Goal: Information Seeking & Learning: Learn about a topic

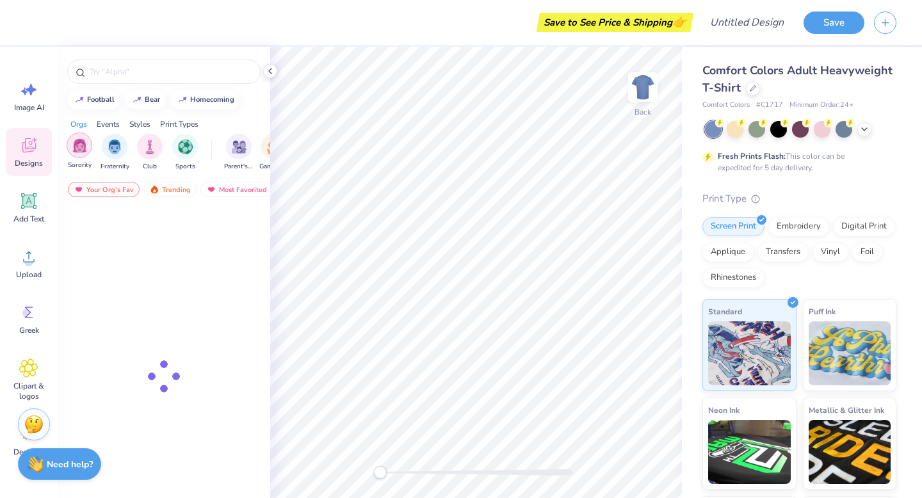
click at [85, 145] on img "filter for Sorority" at bounding box center [79, 145] width 15 height 15
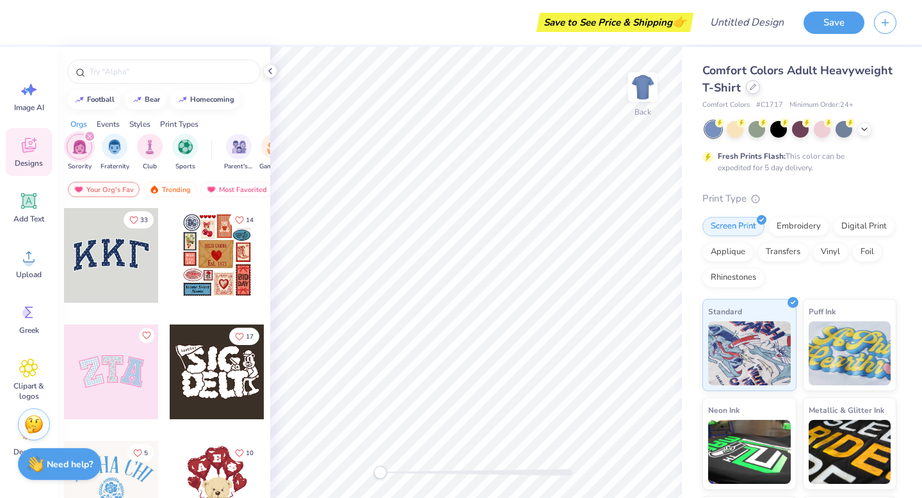
click at [750, 88] on icon at bounding box center [753, 87] width 6 height 6
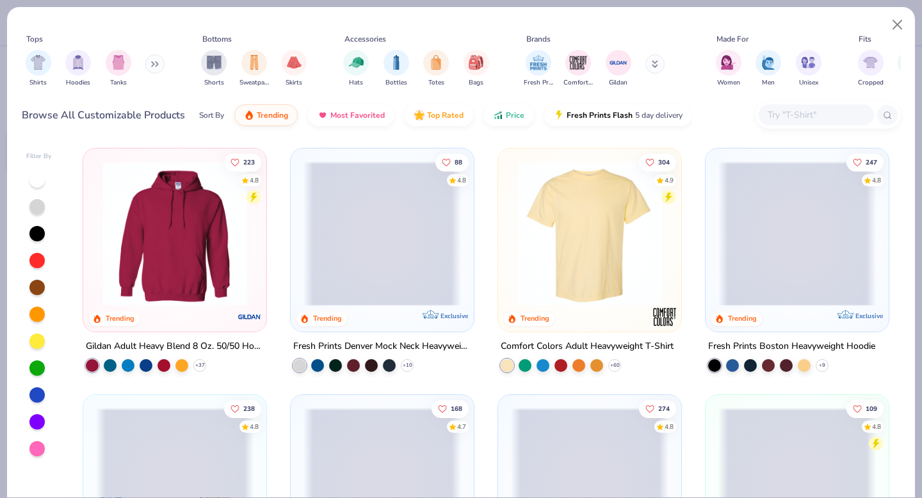
click at [159, 64] on button at bounding box center [154, 63] width 19 height 19
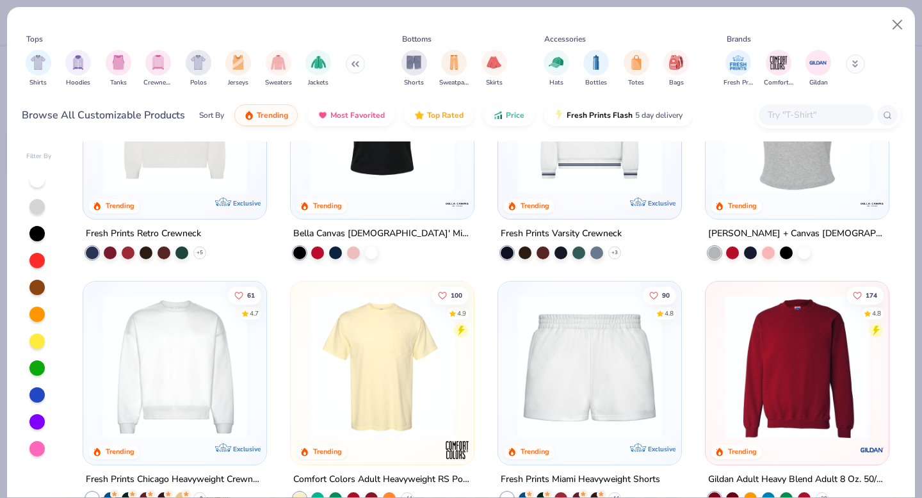
scroll to position [631, 0]
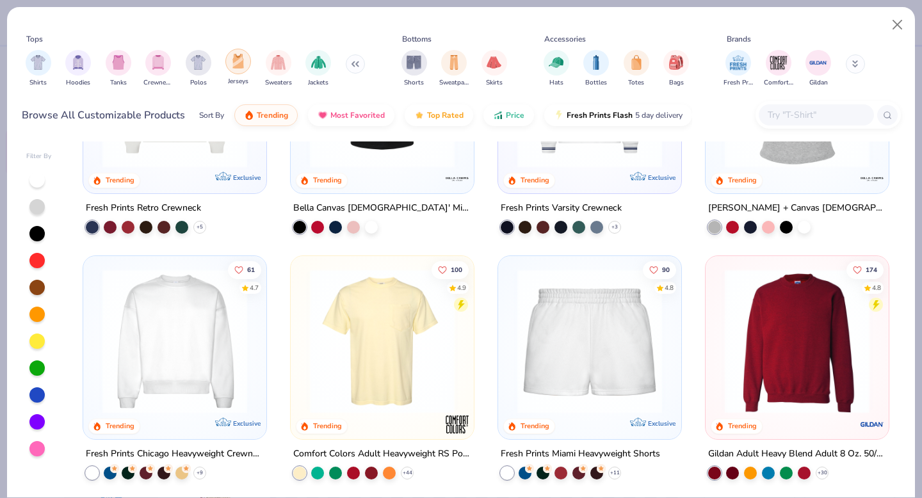
click at [245, 58] on div "filter for Jerseys" at bounding box center [238, 62] width 26 height 26
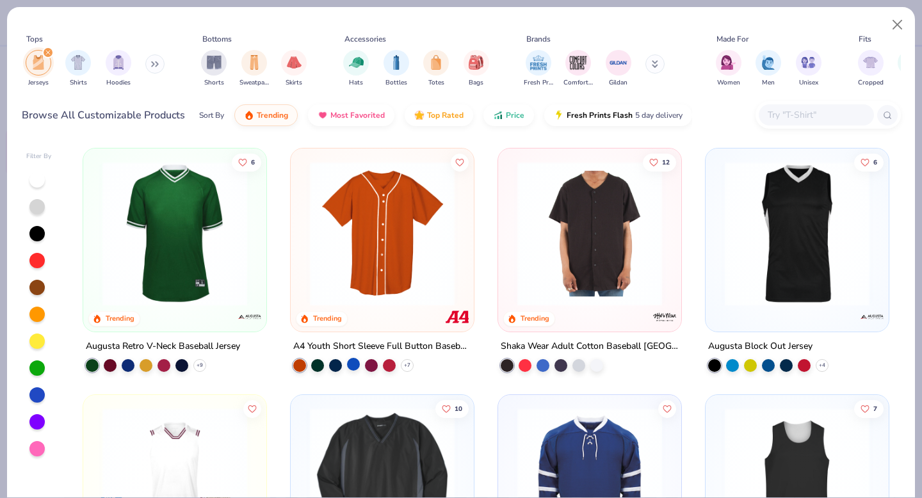
click at [353, 364] on div at bounding box center [353, 364] width 13 height 13
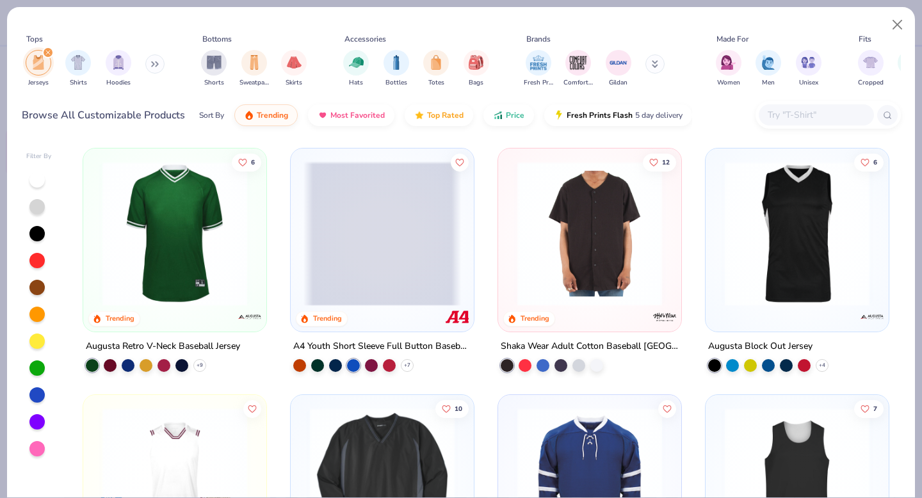
click at [403, 229] on span at bounding box center [381, 233] width 157 height 145
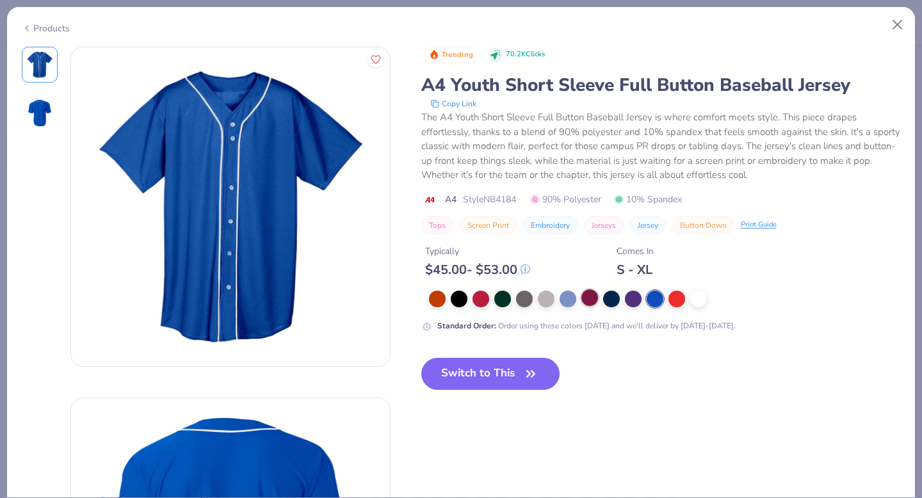
click at [590, 301] on div at bounding box center [589, 297] width 17 height 17
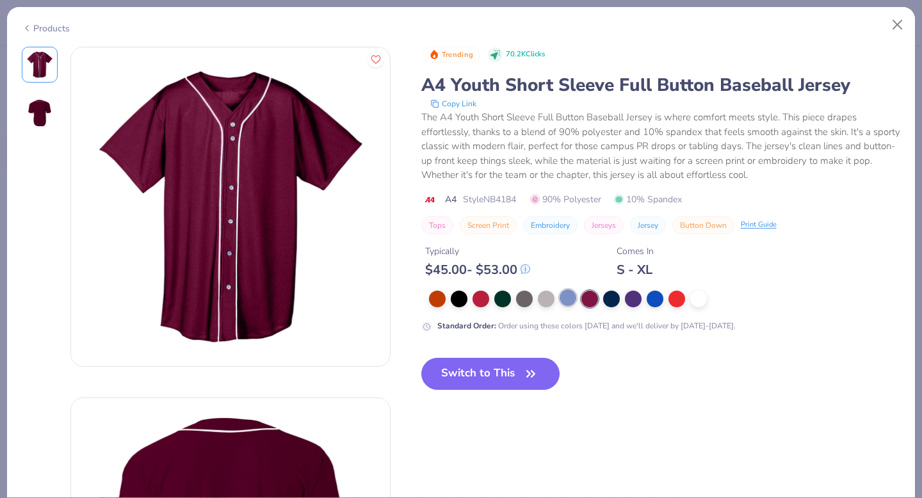
click at [565, 305] on div at bounding box center [567, 297] width 17 height 17
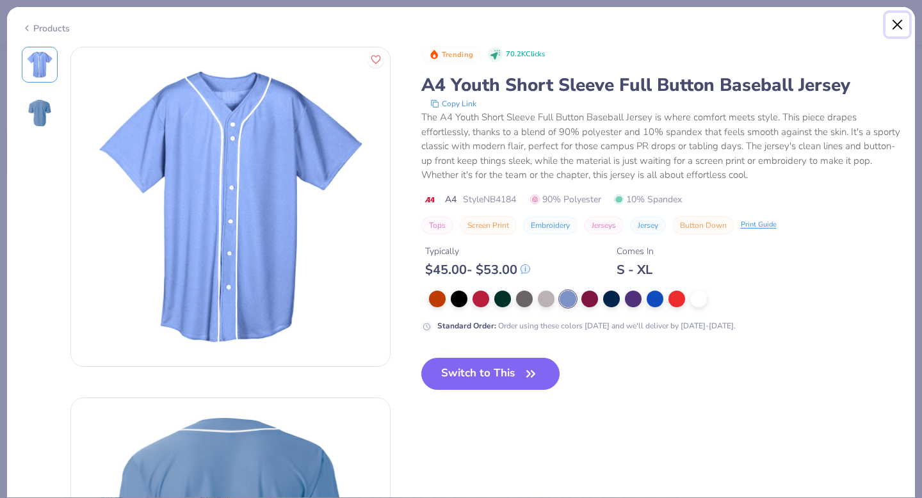
click at [897, 25] on button "Close" at bounding box center [897, 25] width 24 height 24
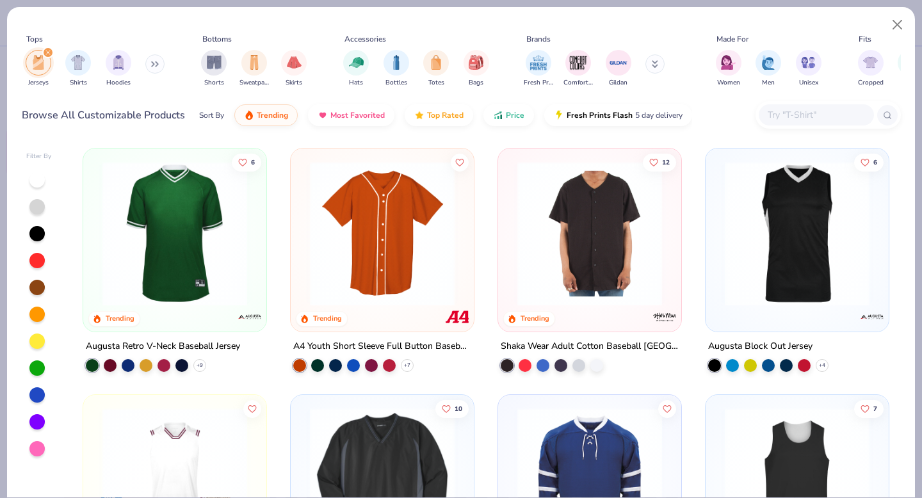
click at [655, 67] on icon at bounding box center [655, 64] width 6 height 8
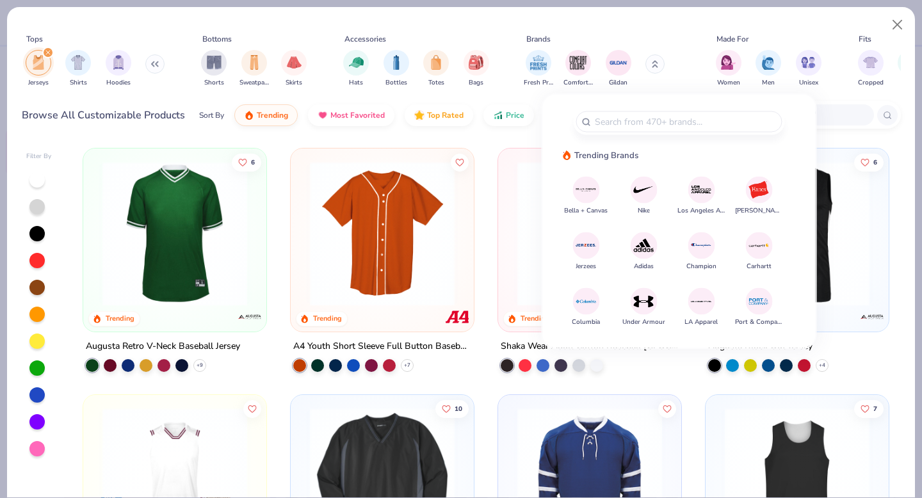
click at [700, 185] on img at bounding box center [701, 190] width 22 height 22
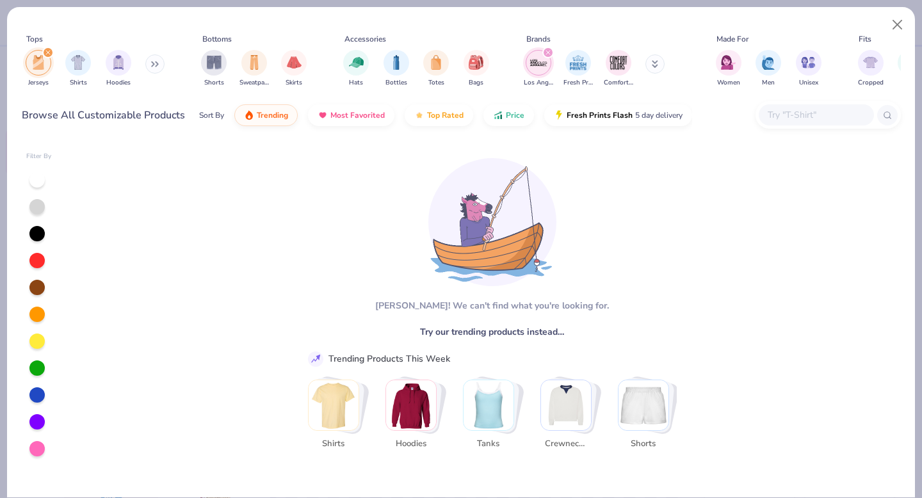
click at [48, 56] on div "filter for Jerseys" at bounding box center [48, 53] width 12 height 12
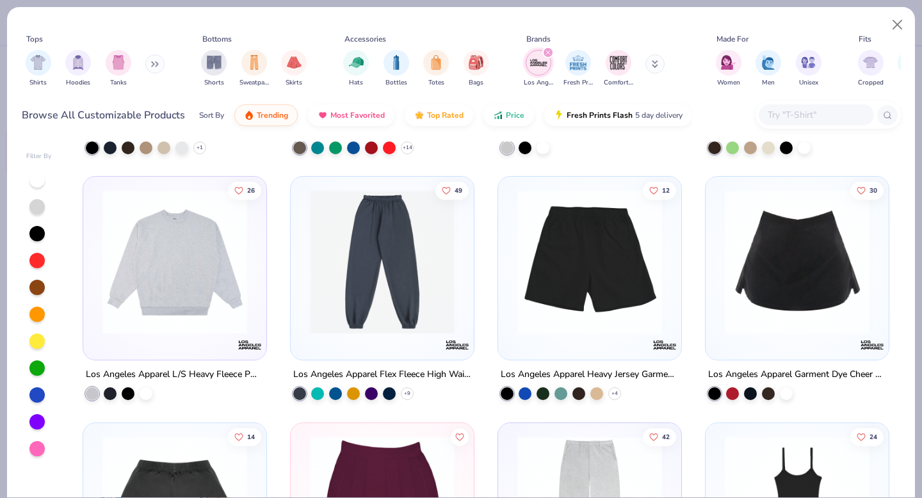
scroll to position [498, 0]
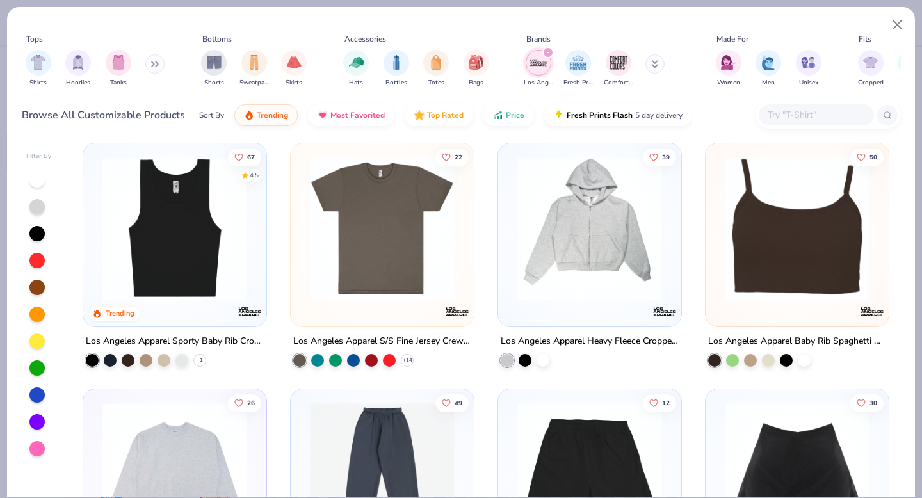
click at [549, 49] on div "filter for Los Angeles Apparel" at bounding box center [548, 53] width 12 height 12
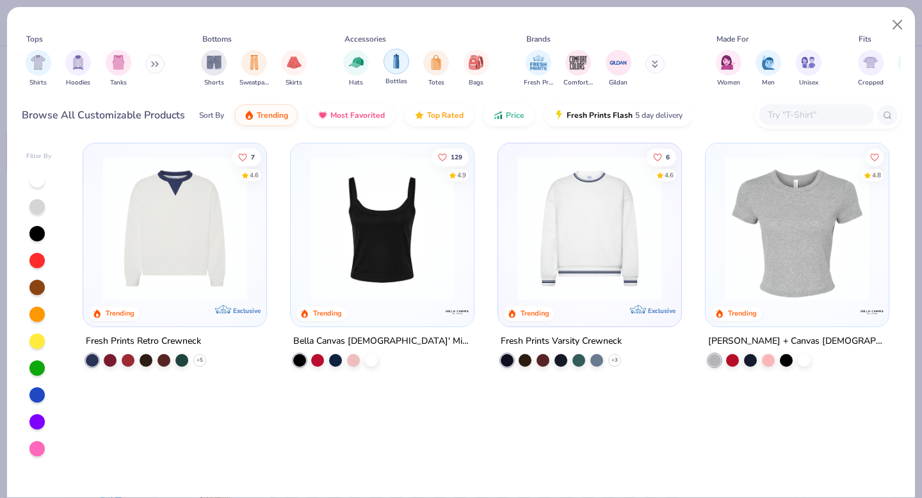
click at [392, 62] on img "filter for Bottles" at bounding box center [396, 61] width 14 height 15
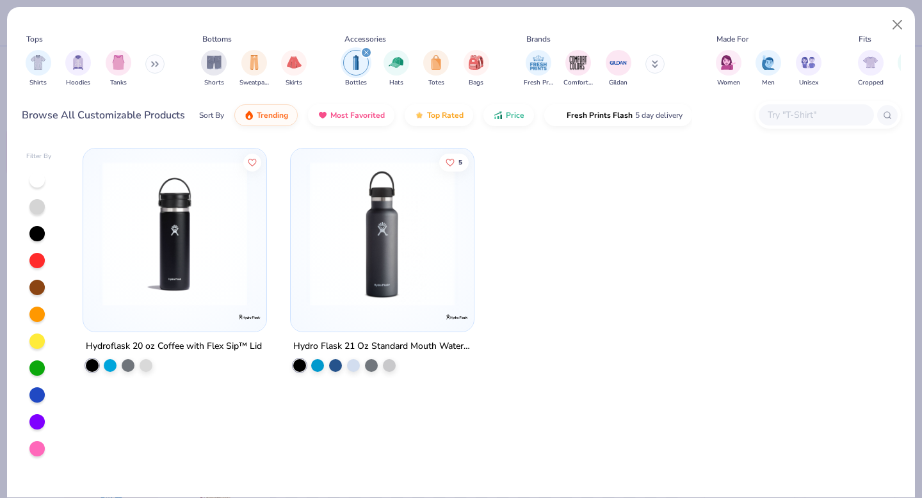
click at [360, 58] on img "filter for Bottles" at bounding box center [356, 62] width 14 height 15
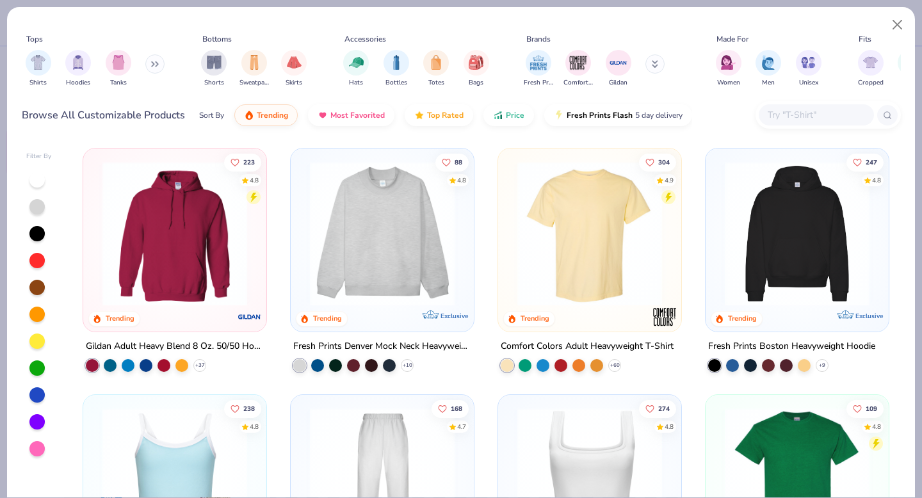
click at [150, 64] on button at bounding box center [154, 63] width 19 height 19
